Goal: Entertainment & Leisure: Browse casually

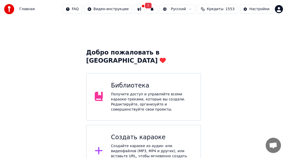
click at [131, 82] on div "Библиотека" at bounding box center [151, 86] width 81 height 8
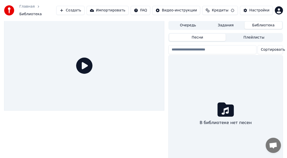
click at [131, 79] on div at bounding box center [84, 66] width 160 height 90
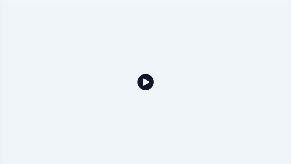
click at [171, 62] on div at bounding box center [145, 82] width 291 height 164
click at [237, 117] on div at bounding box center [145, 82] width 291 height 164
click at [146, 79] on icon at bounding box center [145, 82] width 16 height 16
click at [146, 82] on icon at bounding box center [145, 82] width 16 height 16
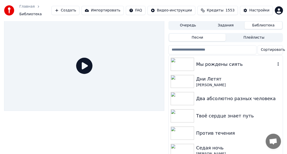
click at [217, 61] on div "Мы рождены сиять" at bounding box center [235, 64] width 79 height 7
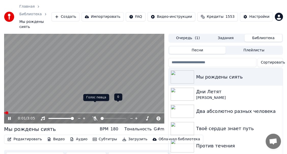
click at [94, 117] on icon at bounding box center [94, 119] width 5 height 4
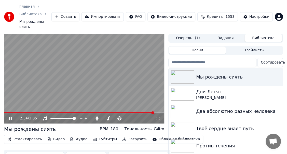
click at [10, 117] on icon at bounding box center [14, 119] width 12 height 4
